Goal: Information Seeking & Learning: Learn about a topic

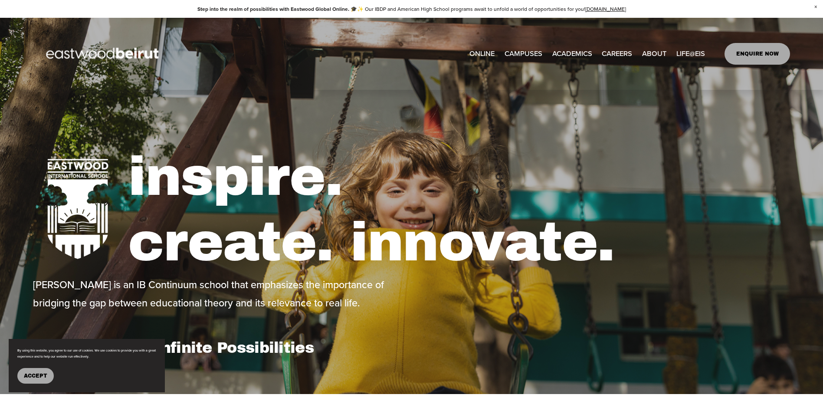
click at [481, 53] on link "ONLINE" at bounding box center [482, 53] width 25 height 14
type input "*****"
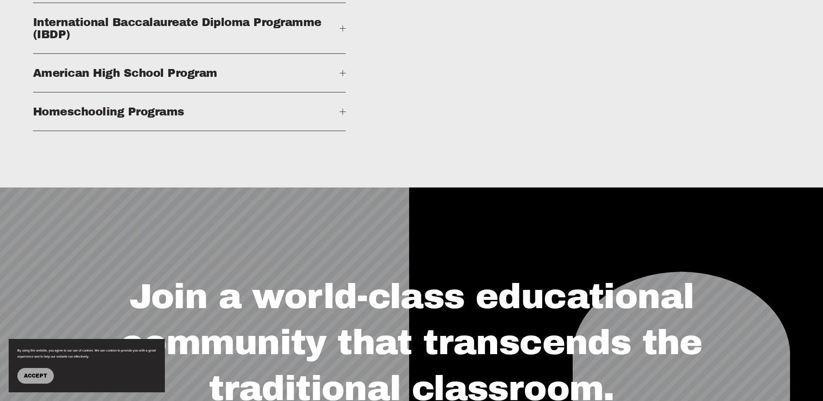
scroll to position [1519, 0]
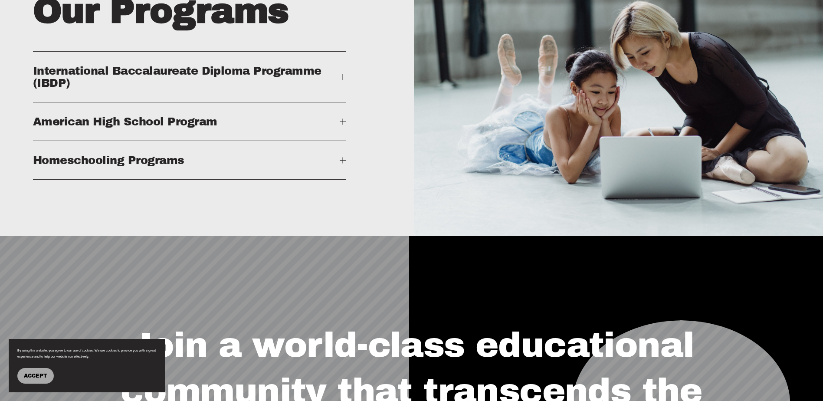
click at [342, 163] on div at bounding box center [343, 160] width 6 height 6
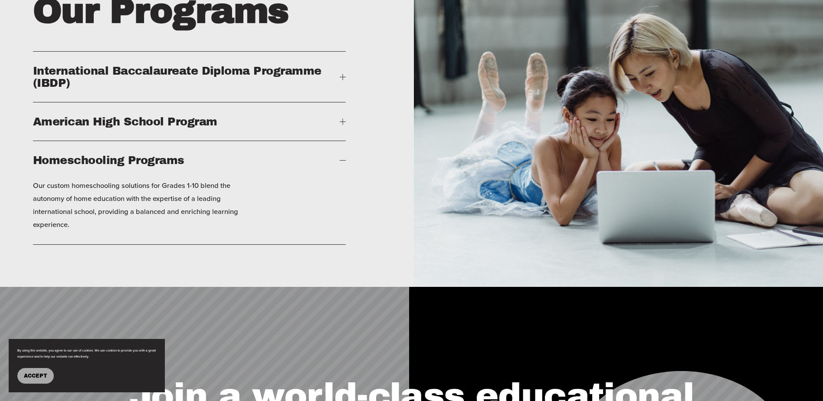
click at [347, 92] on div "Our Programs International Baccalaureate Diploma Programme (IBDP) American High…" at bounding box center [411, 105] width 823 height 361
click at [342, 77] on div at bounding box center [343, 77] width 6 height 0
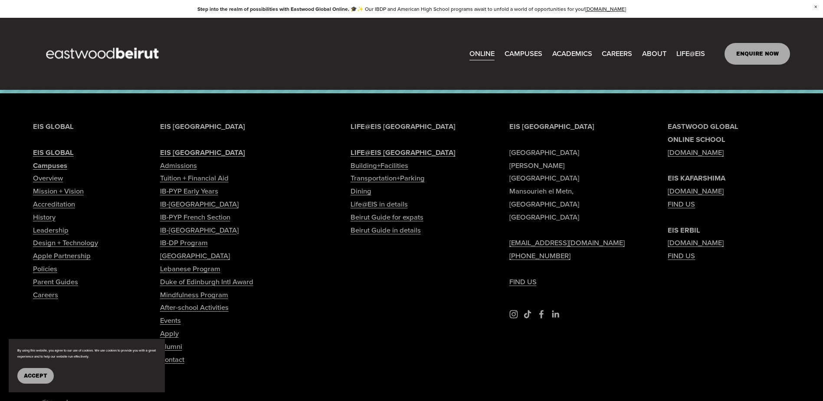
scroll to position [2269, 0]
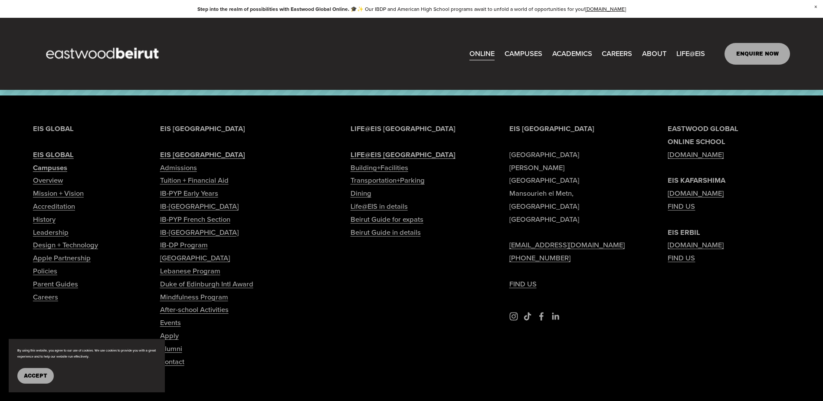
click at [0, 0] on span "Tuition & Financial Aid" at bounding box center [0, 0] width 0 height 0
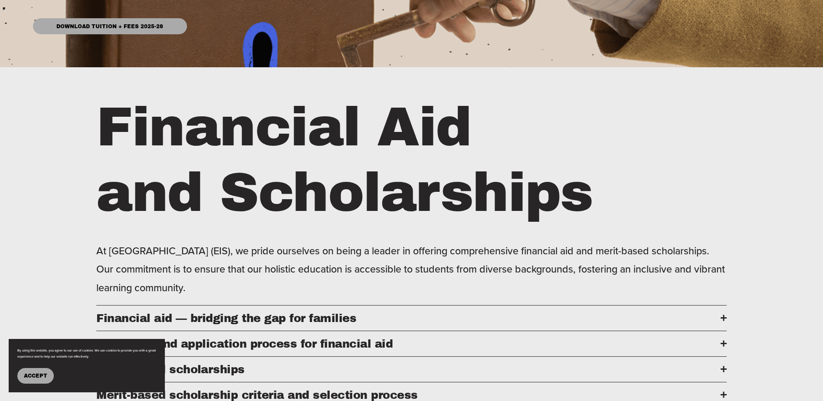
scroll to position [217, 0]
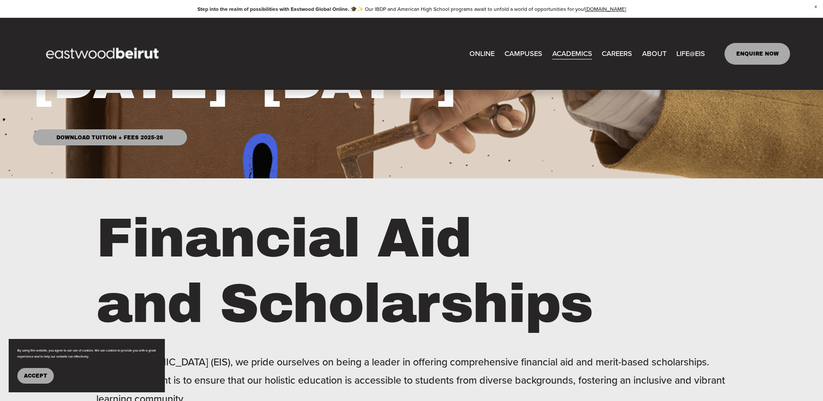
click at [137, 141] on link "Download Tuition + Fees 2025-26" at bounding box center [110, 137] width 154 height 16
click at [0, 0] on span "IB-[GEOGRAPHIC_DATA]" at bounding box center [0, 0] width 0 height 0
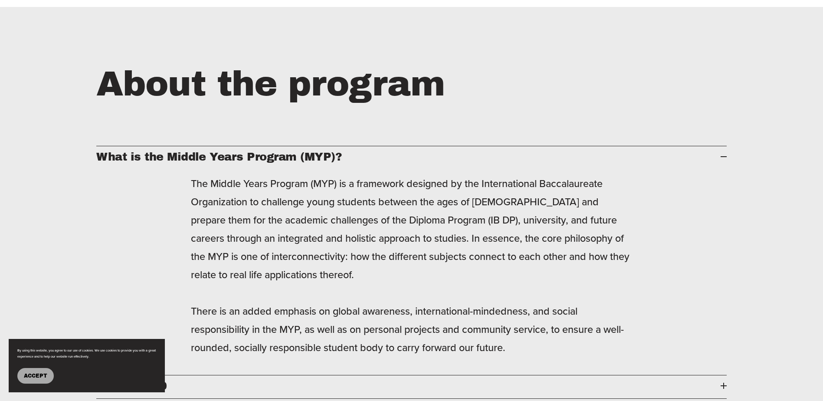
scroll to position [1475, 0]
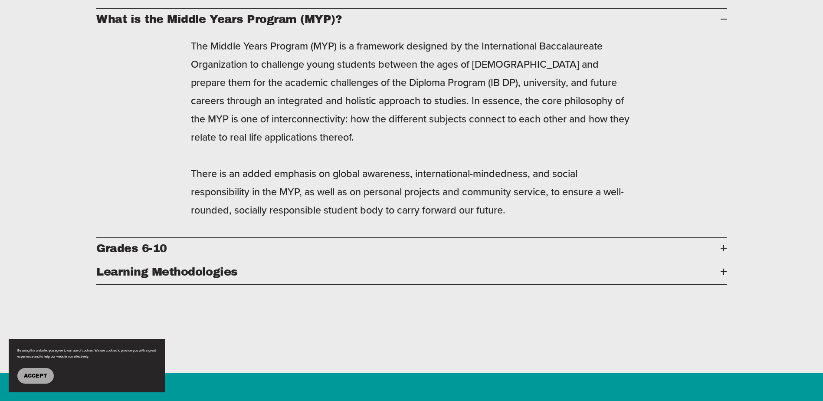
click at [134, 242] on span "Grades 6-10" at bounding box center [408, 248] width 624 height 12
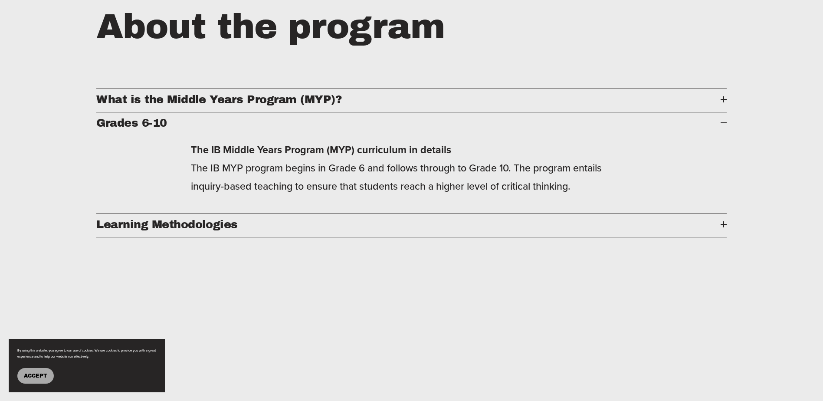
scroll to position [1302, 0]
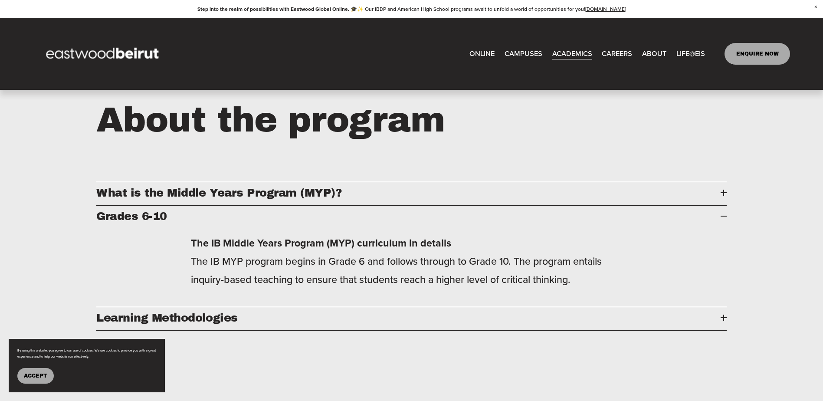
click at [153, 312] on span "Learning Methodologies" at bounding box center [408, 318] width 624 height 12
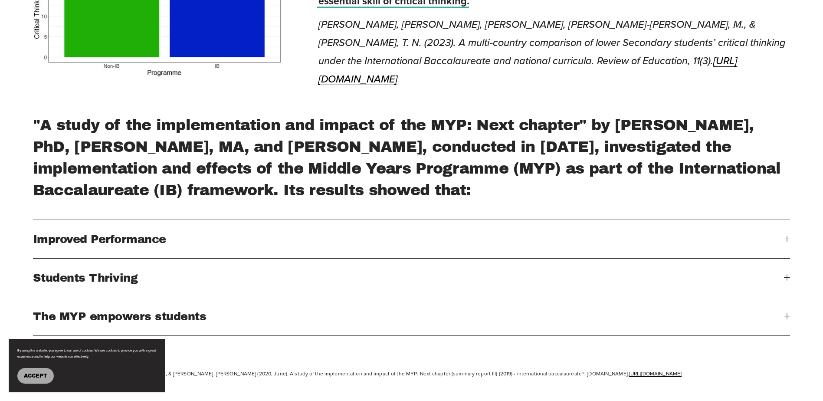
scroll to position [3385, 0]
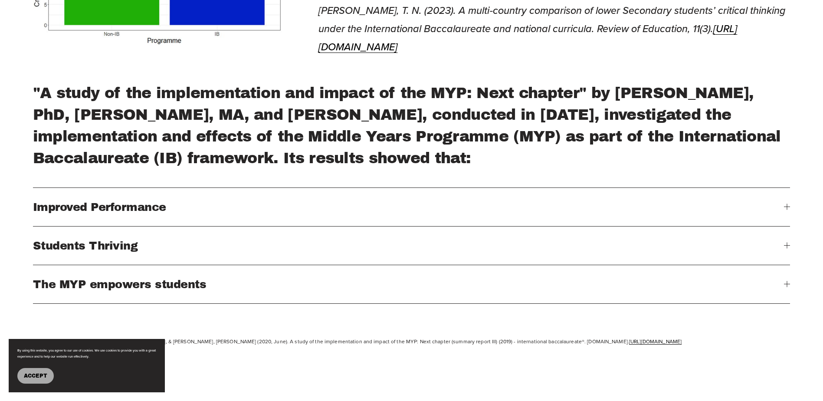
click at [108, 188] on button "Improved Performance" at bounding box center [411, 207] width 757 height 38
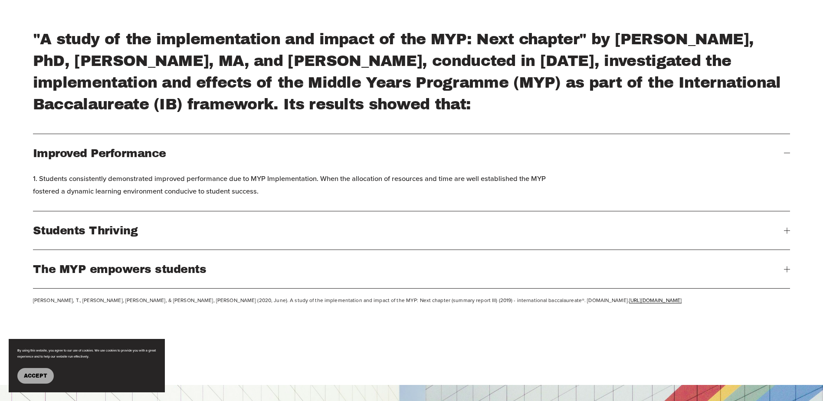
scroll to position [3515, 0]
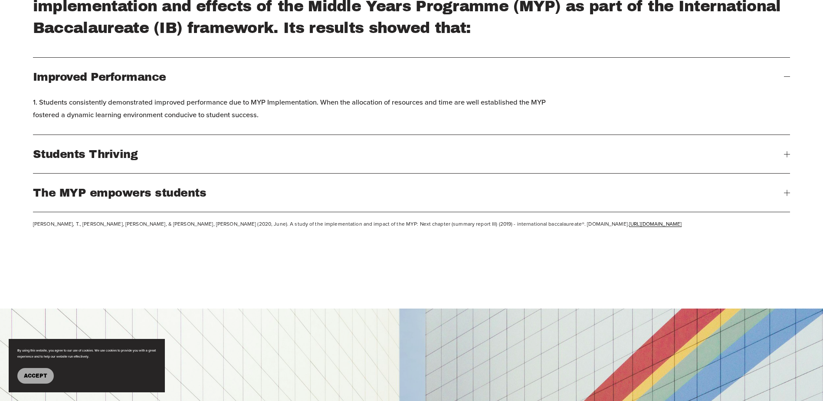
click at [84, 135] on button "Students Thriving" at bounding box center [411, 154] width 757 height 38
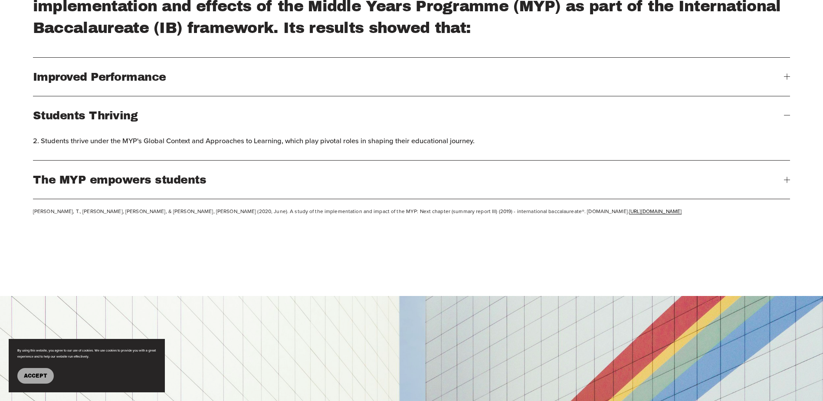
click at [91, 161] on button "The MYP empowers students" at bounding box center [411, 180] width 757 height 38
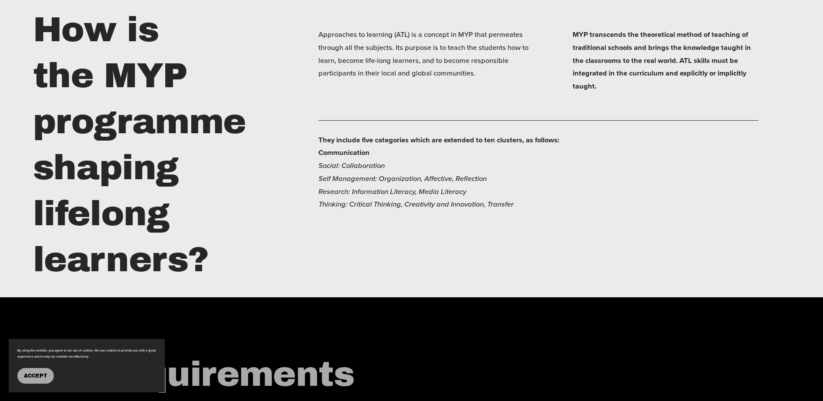
scroll to position [5642, 0]
